Goal: Find specific page/section

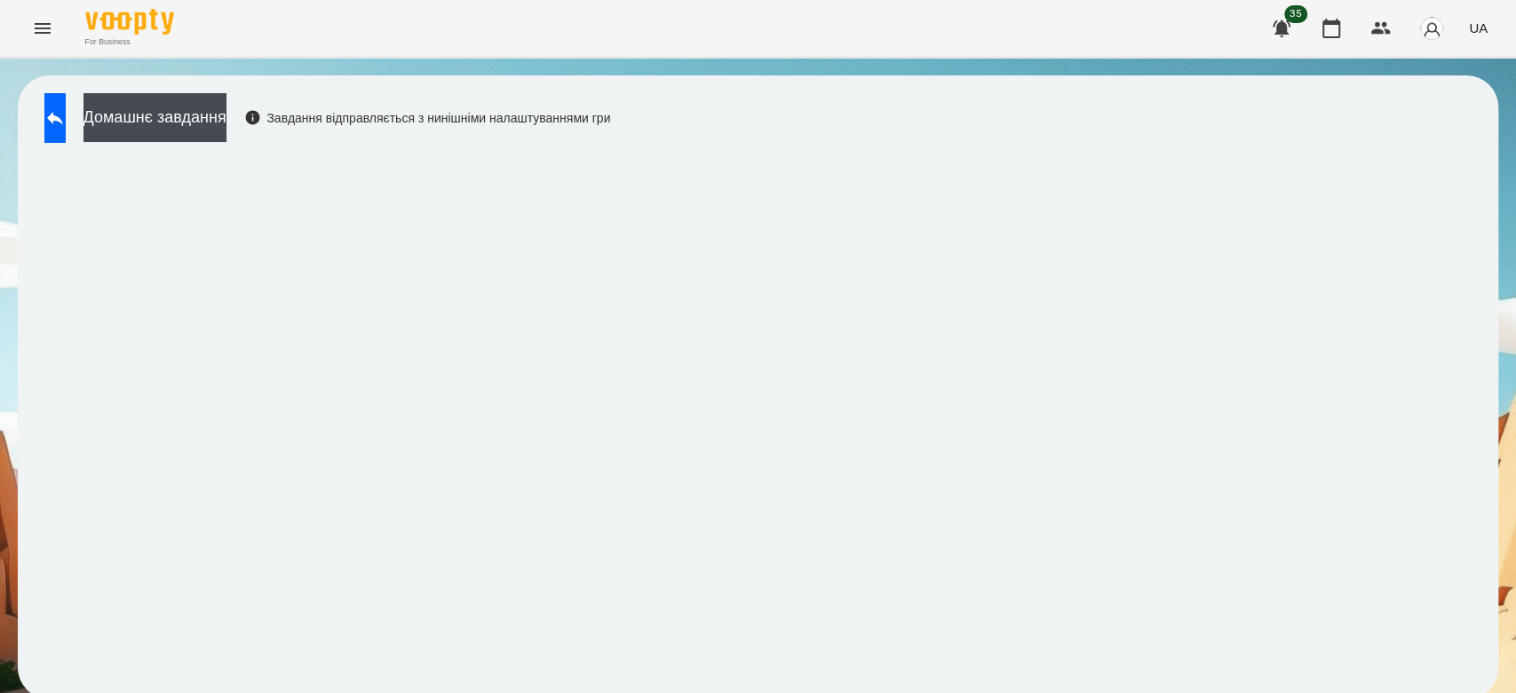
scroll to position [6, 0]
click at [66, 128] on button at bounding box center [54, 118] width 21 height 50
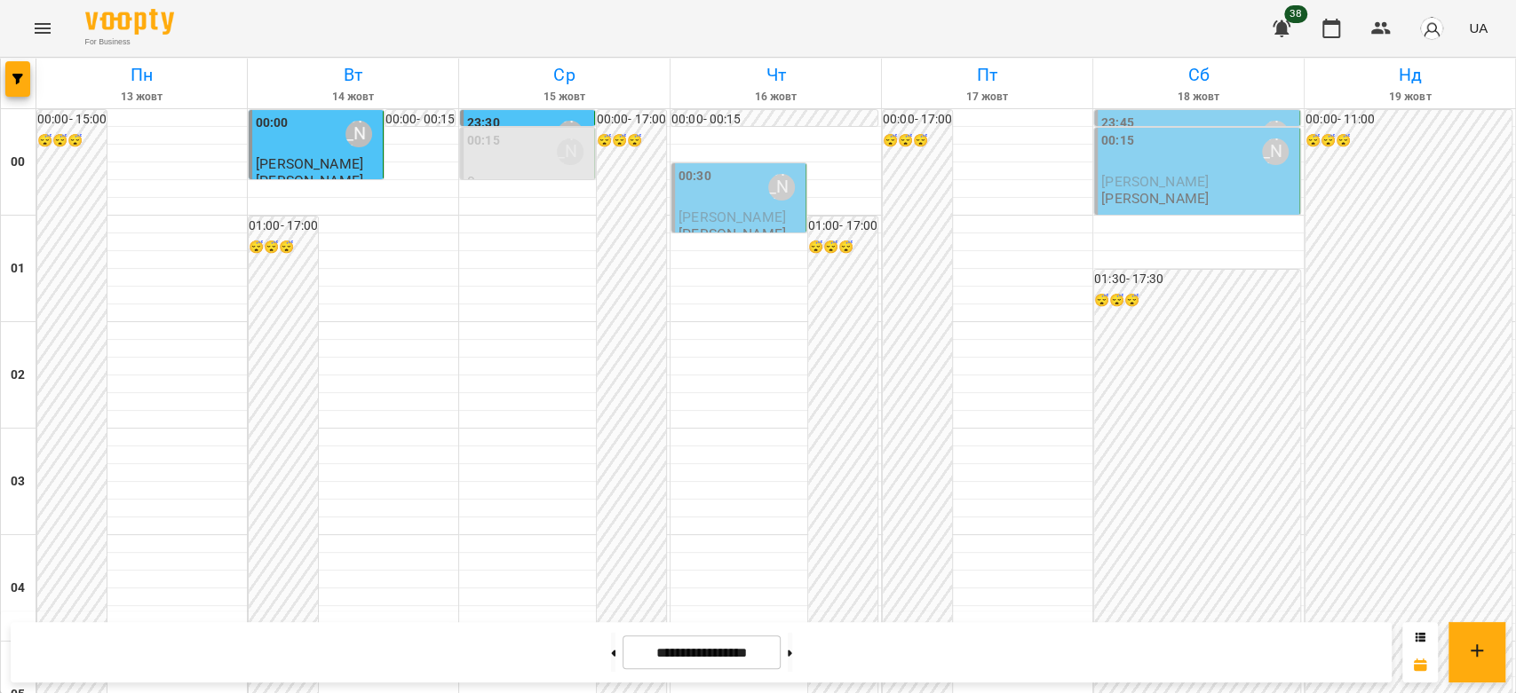
scroll to position [1559, 0]
